Goal: Information Seeking & Learning: Learn about a topic

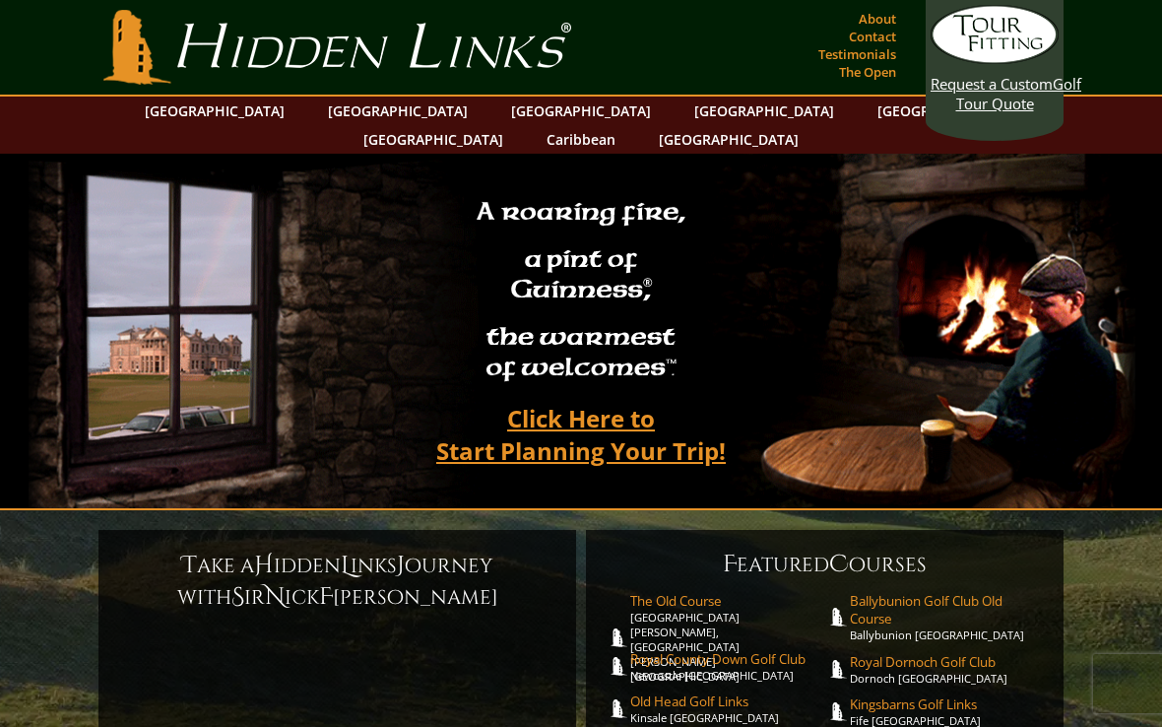
click at [360, 112] on link "[GEOGRAPHIC_DATA]" at bounding box center [398, 110] width 160 height 29
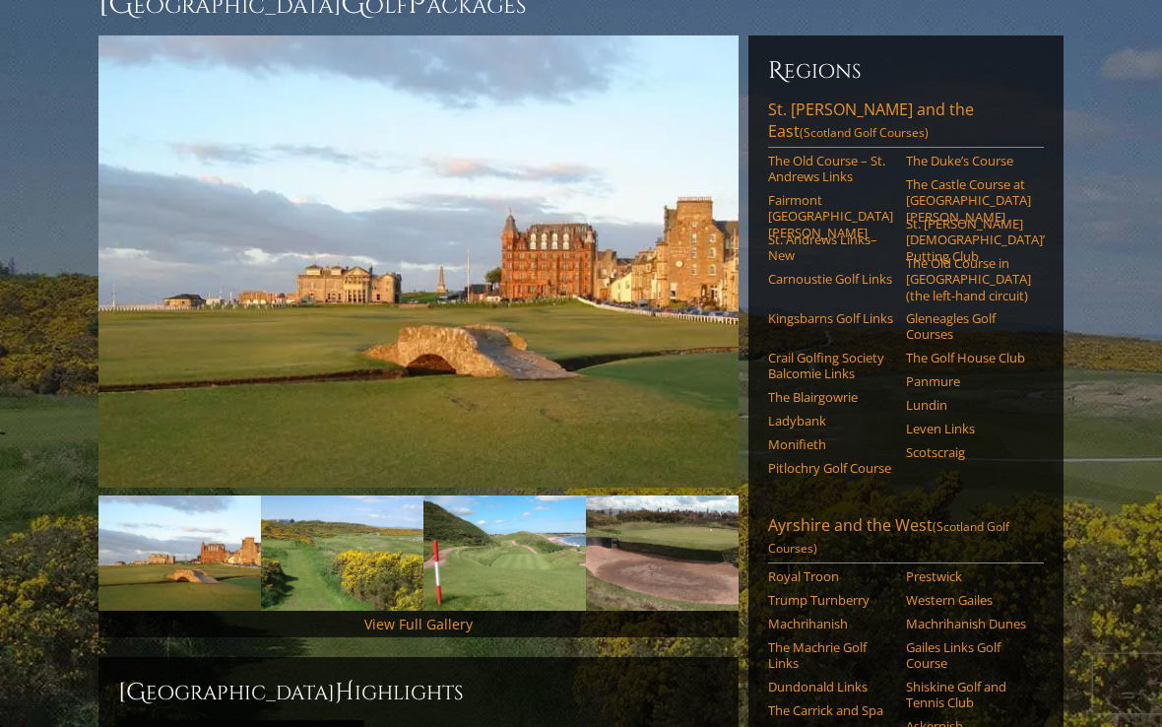
scroll to position [213, 0]
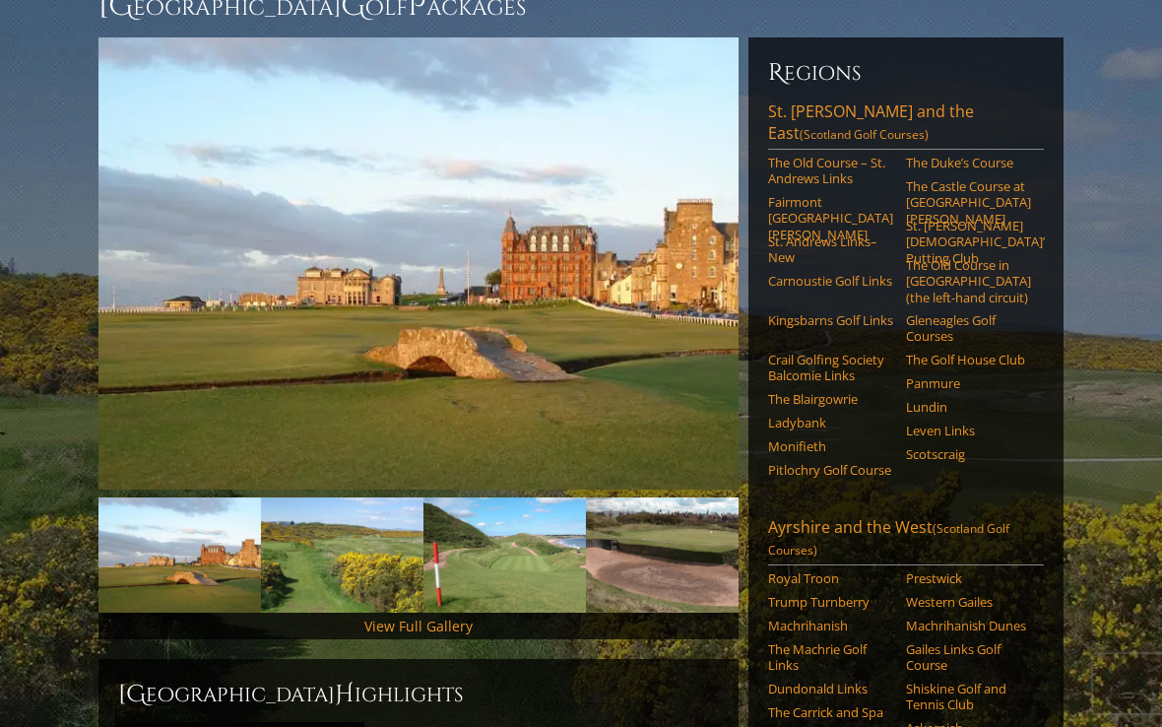
click at [925, 100] on link "St. Andrews and the East (Scotland Golf Courses)" at bounding box center [906, 124] width 276 height 49
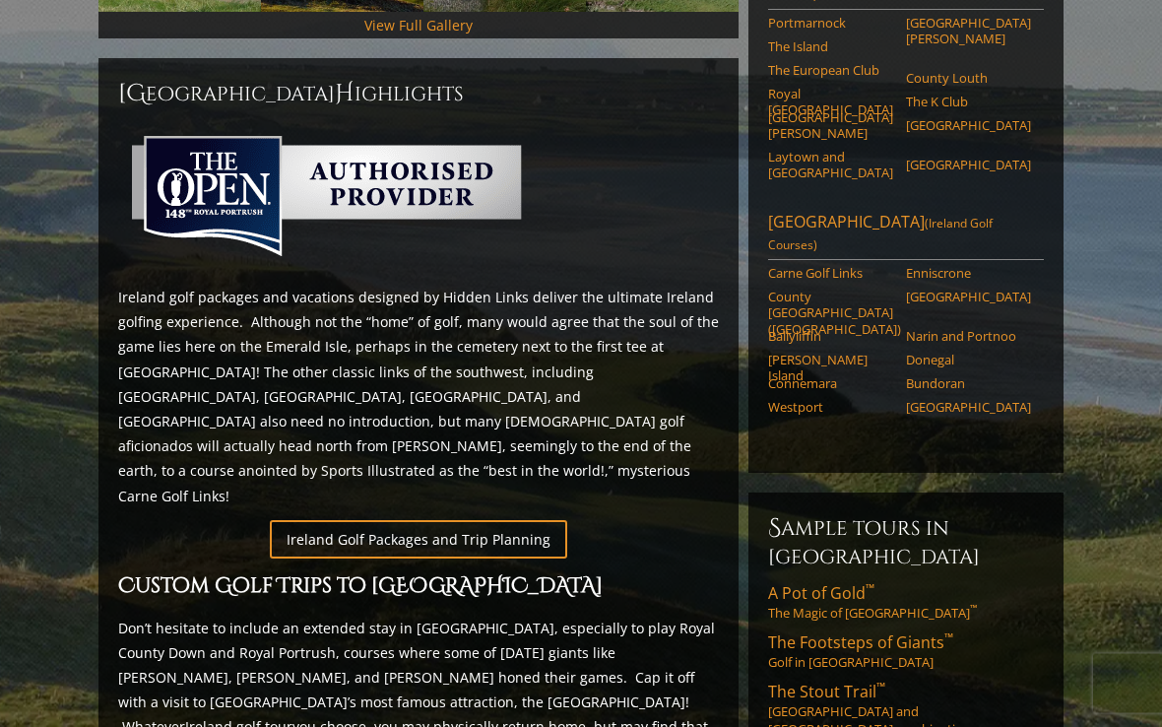
scroll to position [901, 0]
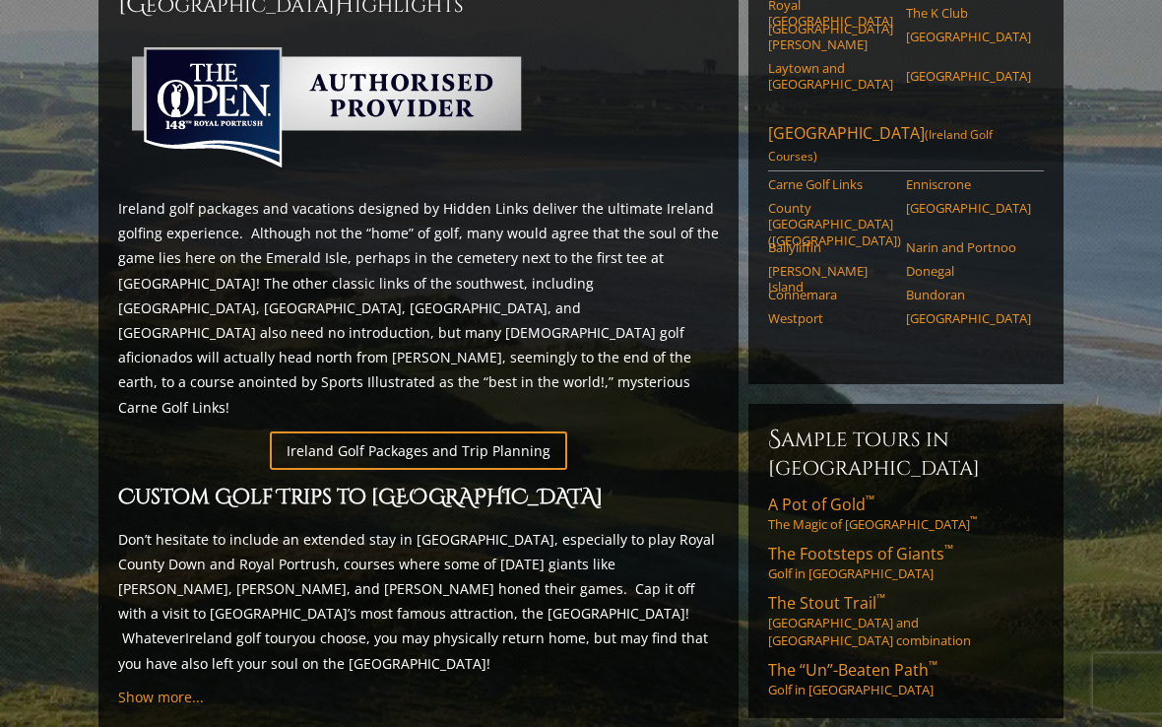
click at [835, 494] on link "A Pot of Gold ™ The Magic of [GEOGRAPHIC_DATA] ™" at bounding box center [906, 513] width 276 height 39
